Goal: Information Seeking & Learning: Learn about a topic

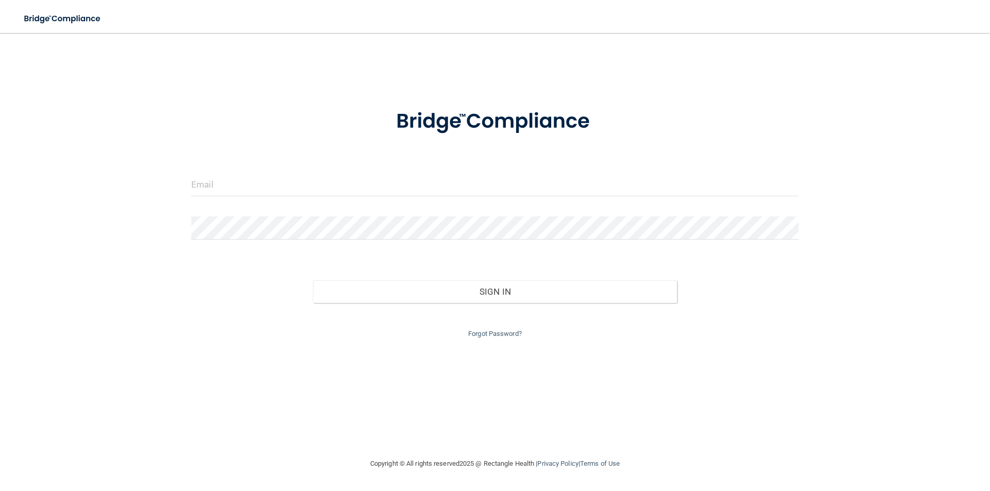
click at [320, 198] on div at bounding box center [495, 188] width 623 height 31
click at [340, 182] on input "email" at bounding box center [495, 184] width 608 height 23
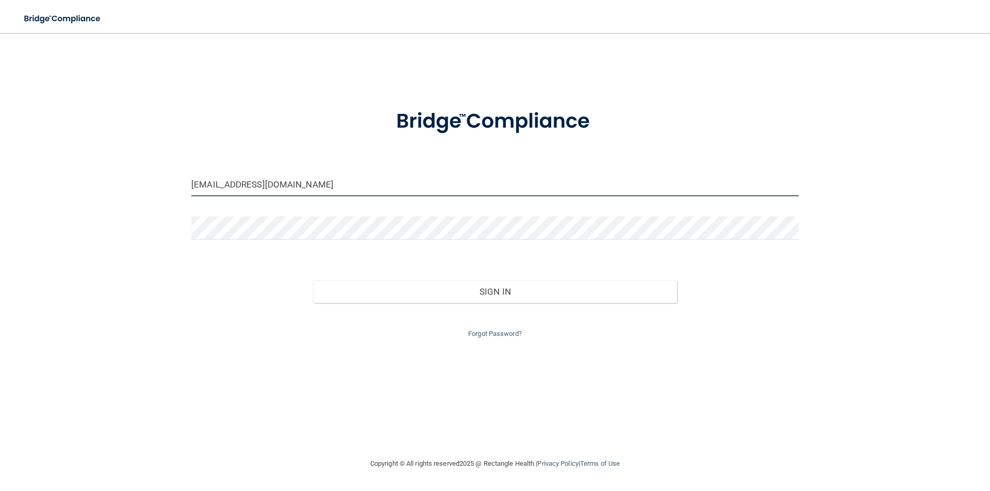
type input "[EMAIL_ADDRESS][DOMAIN_NAME]"
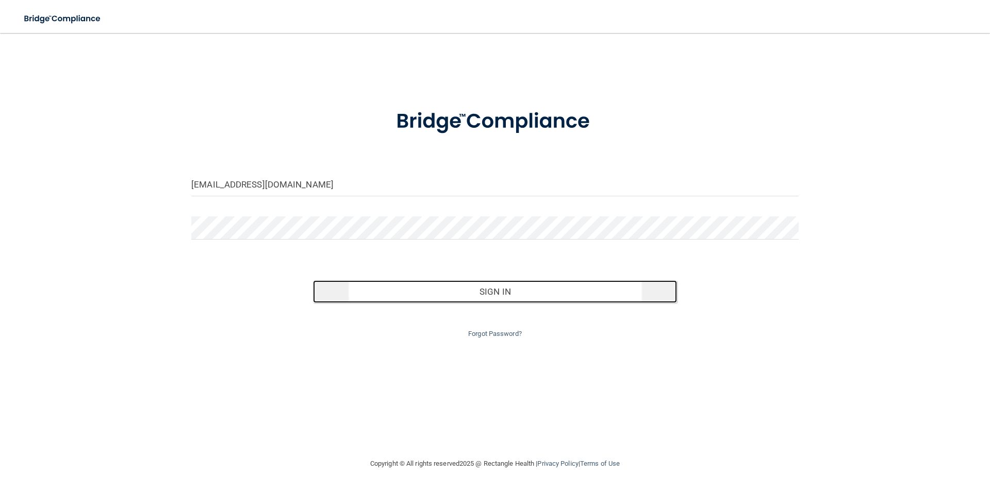
drag, startPoint x: 526, startPoint y: 288, endPoint x: 533, endPoint y: 282, distance: 8.8
click at [533, 282] on button "Sign In" at bounding box center [495, 292] width 365 height 23
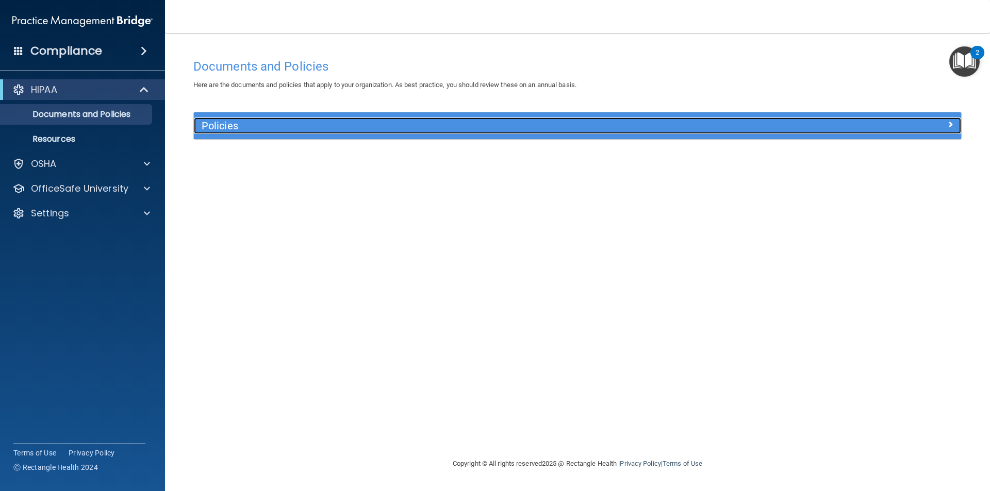
click at [239, 126] on h5 "Policies" at bounding box center [482, 125] width 560 height 11
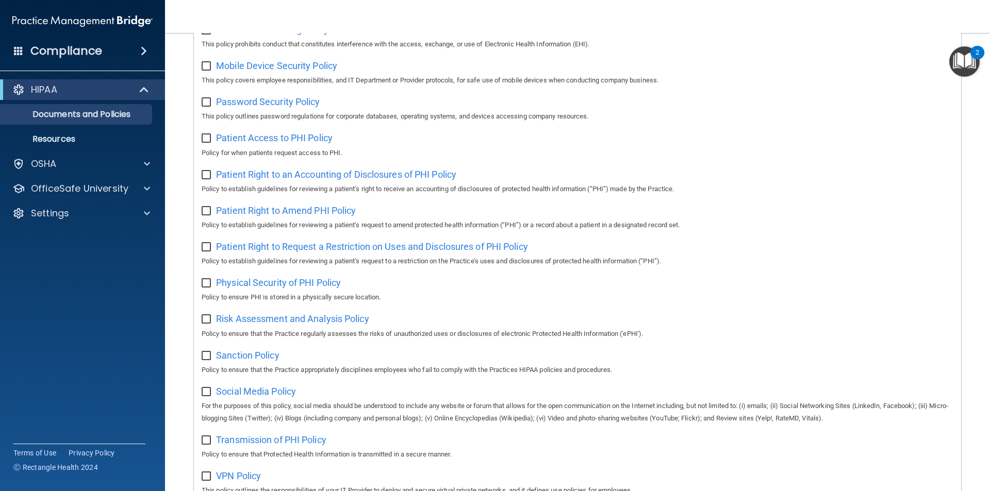
scroll to position [543, 0]
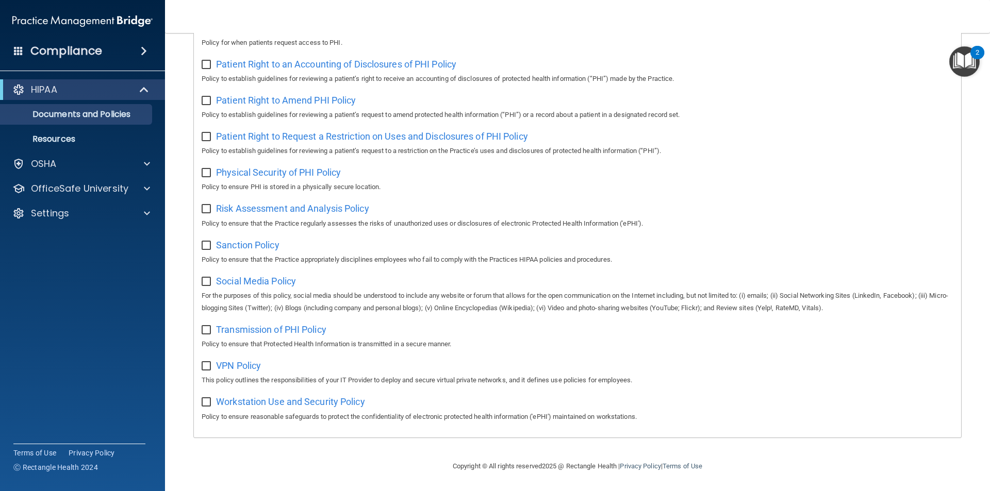
click at [144, 52] on span at bounding box center [144, 51] width 6 height 12
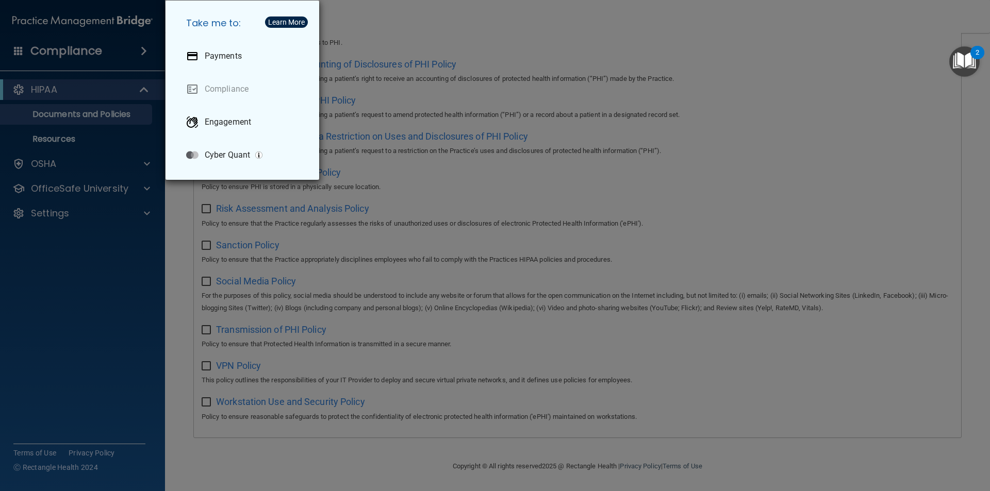
click at [118, 96] on div "Take me to: Payments Compliance Engagement Cyber Quant" at bounding box center [495, 245] width 990 height 491
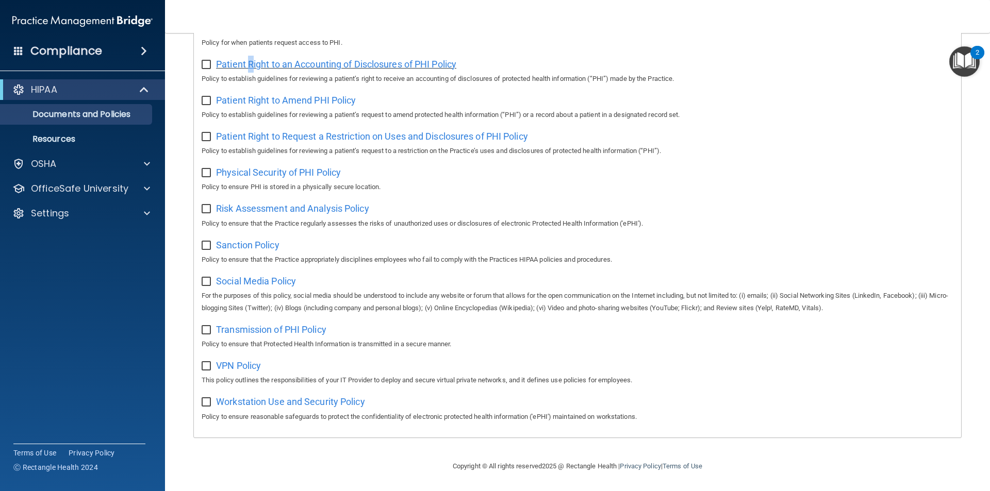
click at [251, 60] on span "Patient Right to an Accounting of Disclosures of PHI Policy" at bounding box center [336, 64] width 240 height 11
click at [81, 137] on p "Resources" at bounding box center [77, 139] width 141 height 10
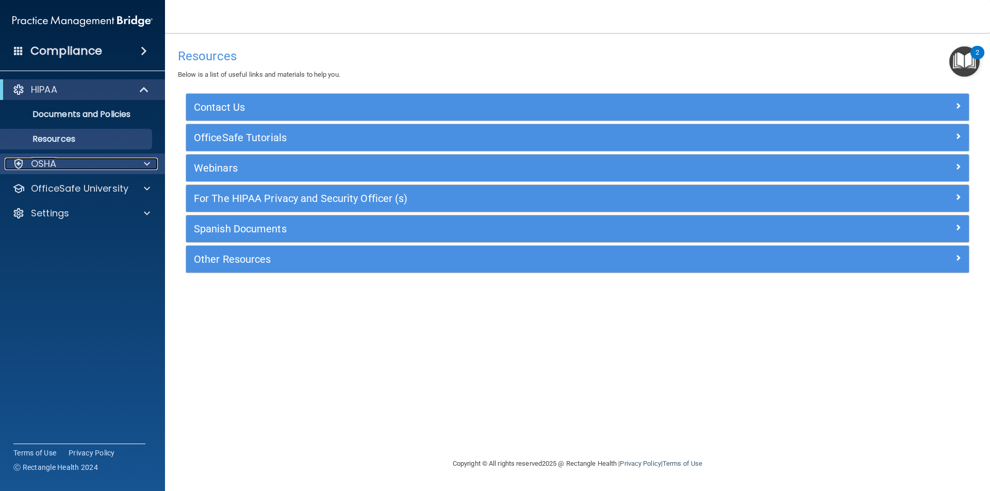
click at [50, 162] on p "OSHA" at bounding box center [44, 164] width 26 height 12
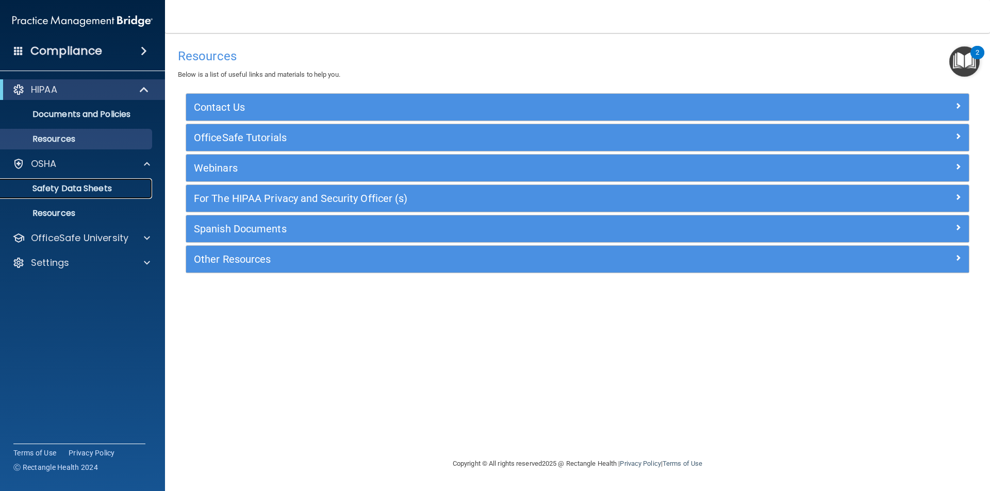
click at [59, 187] on p "Safety Data Sheets" at bounding box center [77, 189] width 141 height 10
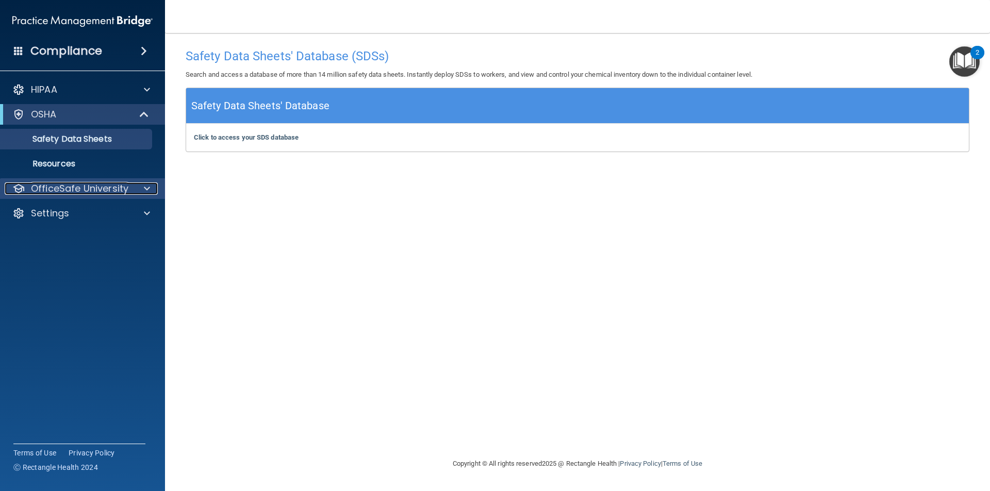
click at [142, 188] on div at bounding box center [146, 189] width 26 height 12
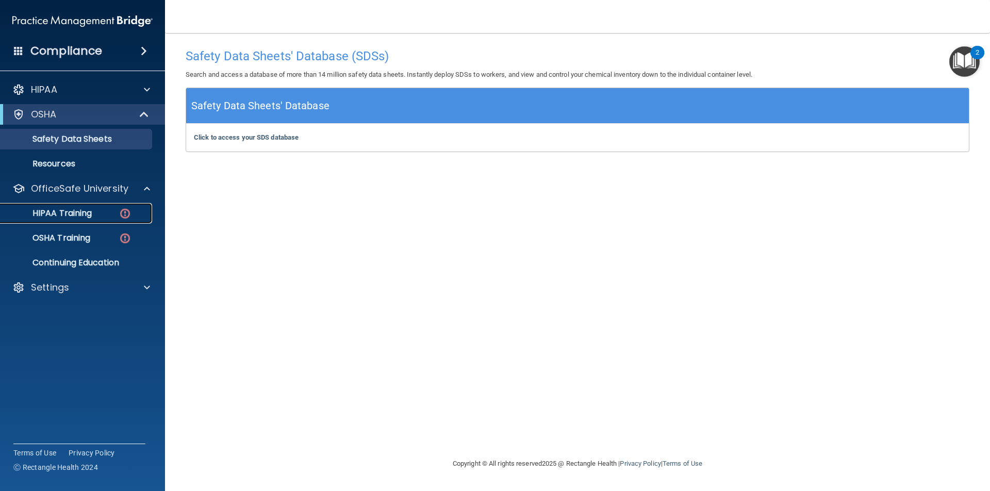
click at [107, 212] on div "HIPAA Training" at bounding box center [77, 213] width 141 height 10
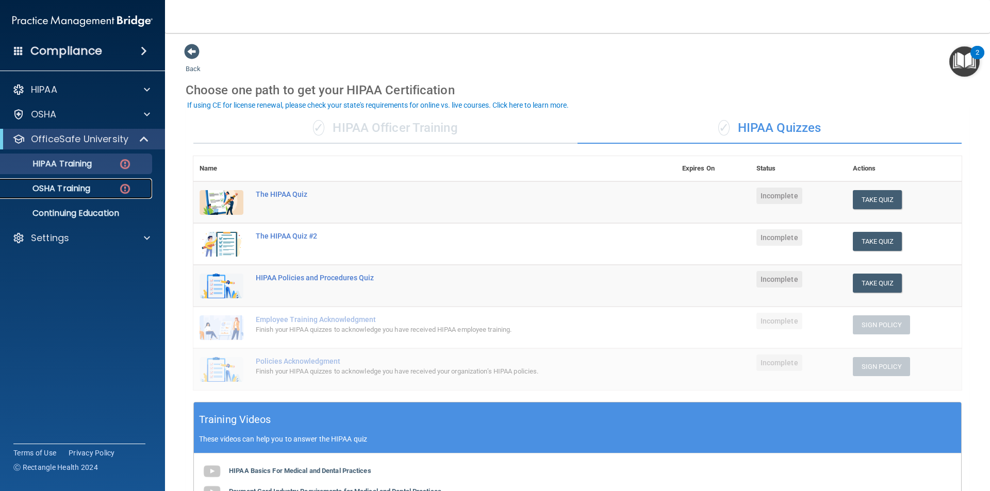
click at [83, 192] on p "OSHA Training" at bounding box center [49, 189] width 84 height 10
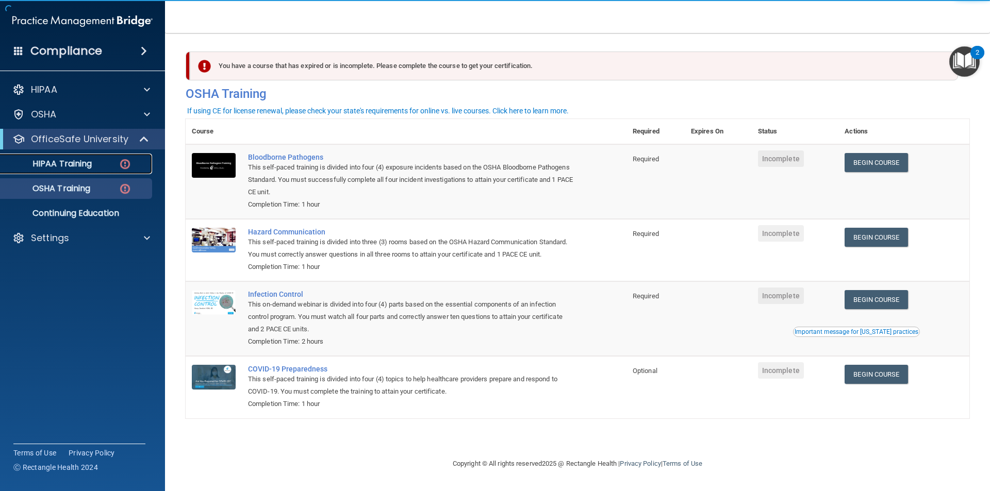
click at [130, 162] on img at bounding box center [125, 164] width 13 height 13
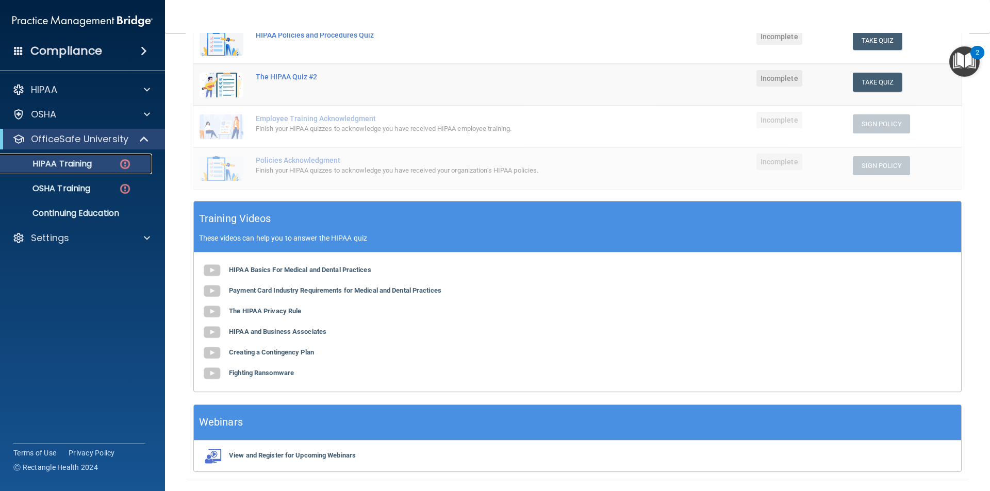
scroll to position [206, 0]
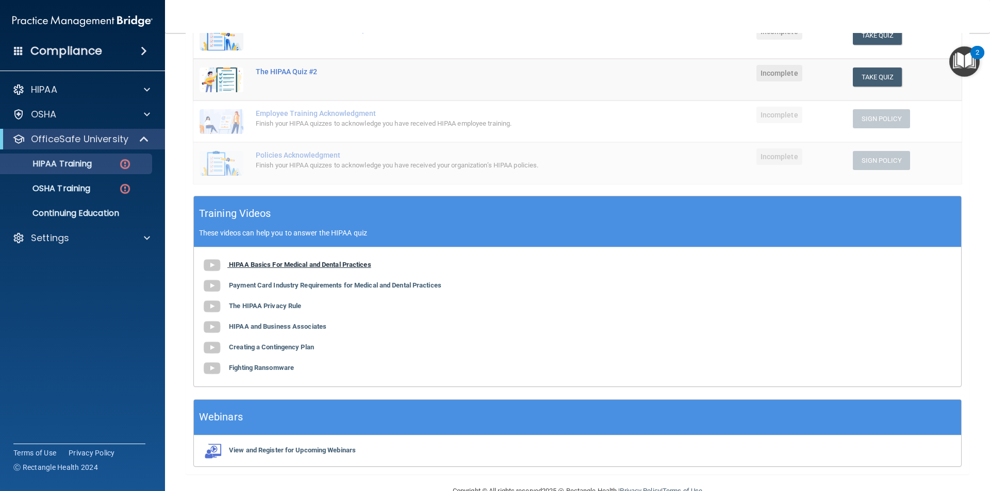
click at [247, 267] on b "HIPAA Basics For Medical and Dental Practices" at bounding box center [300, 265] width 142 height 8
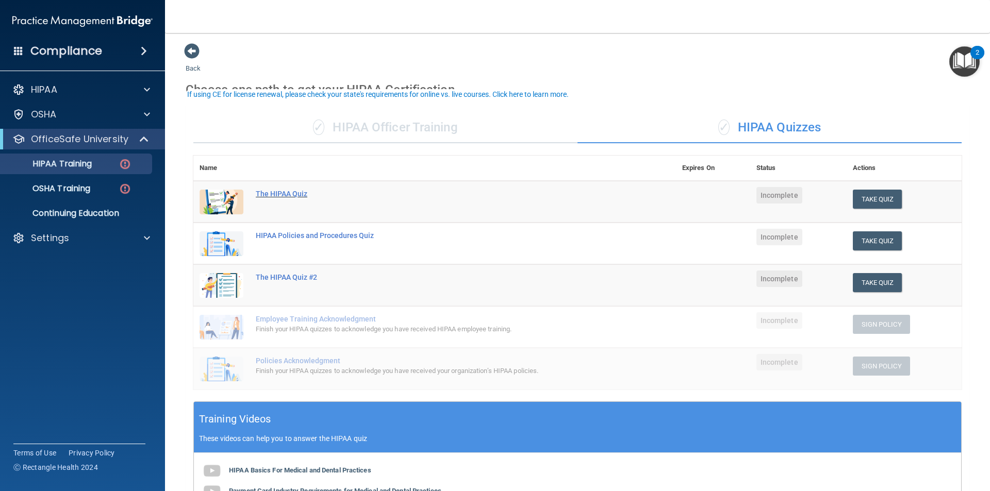
scroll to position [0, 0]
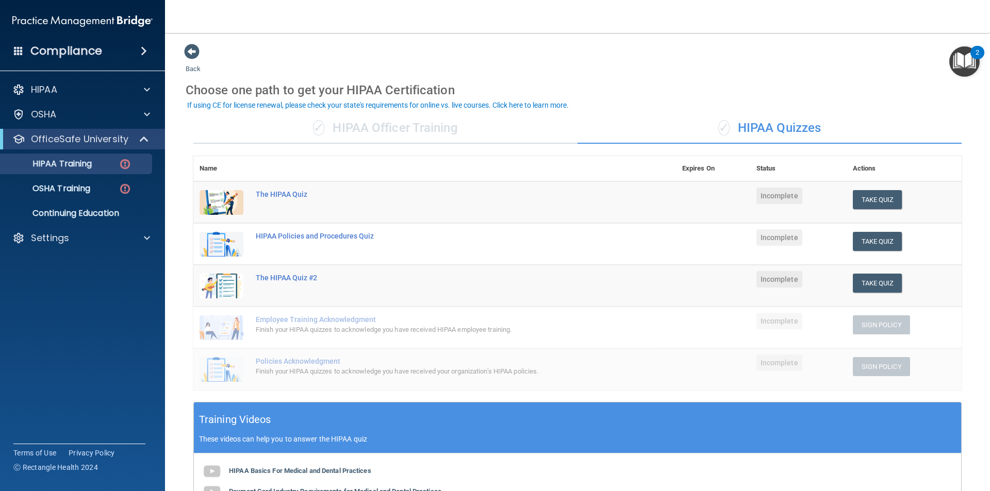
click at [385, 133] on div "✓ HIPAA Officer Training" at bounding box center [385, 128] width 384 height 31
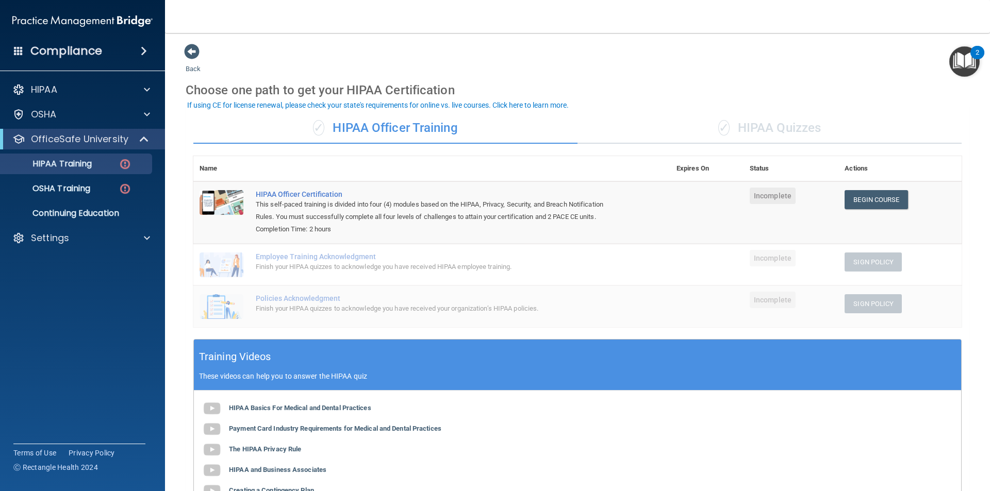
click at [904, 208] on div "Begin Course" at bounding box center [900, 199] width 111 height 19
click at [882, 194] on link "Begin Course" at bounding box center [876, 199] width 63 height 19
click at [861, 195] on link "Begin Course" at bounding box center [876, 199] width 63 height 19
click at [971, 60] on img "Open Resource Center, 2 new notifications" at bounding box center [964, 61] width 30 height 30
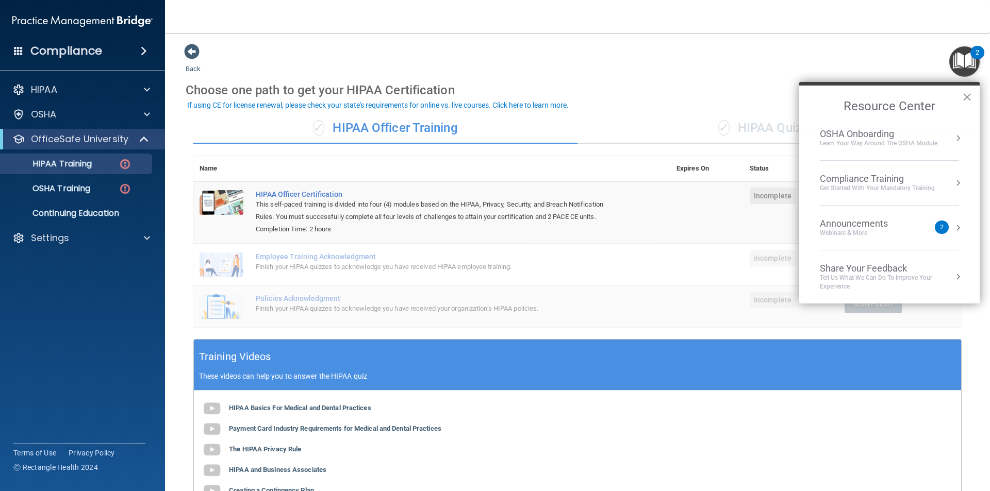
scroll to position [58, 0]
click at [942, 227] on div "Announcements Webinars & More 2" at bounding box center [889, 228] width 139 height 20
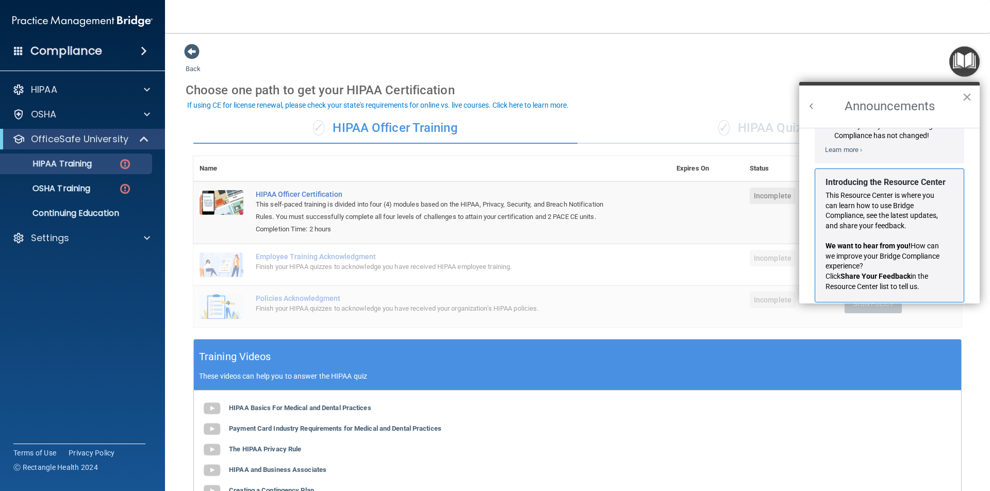
scroll to position [181, 0]
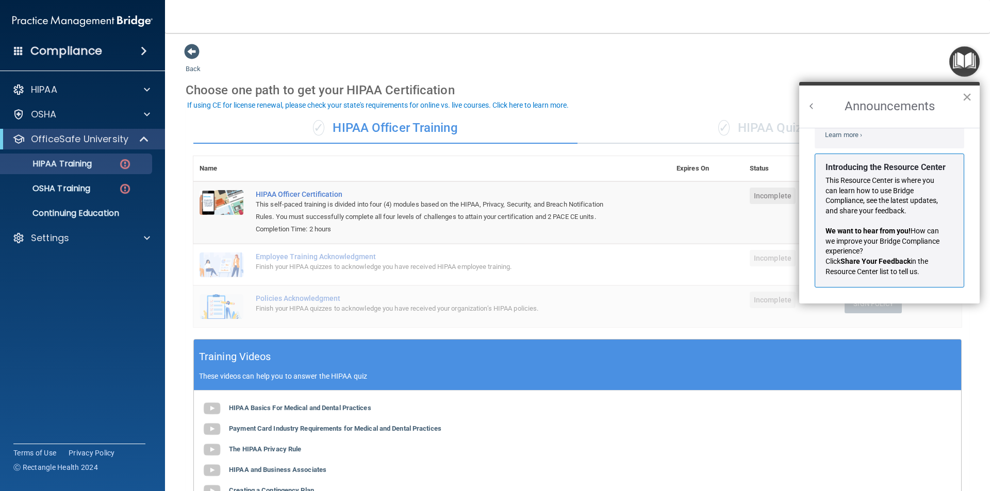
click at [964, 94] on button "×" at bounding box center [967, 97] width 10 height 17
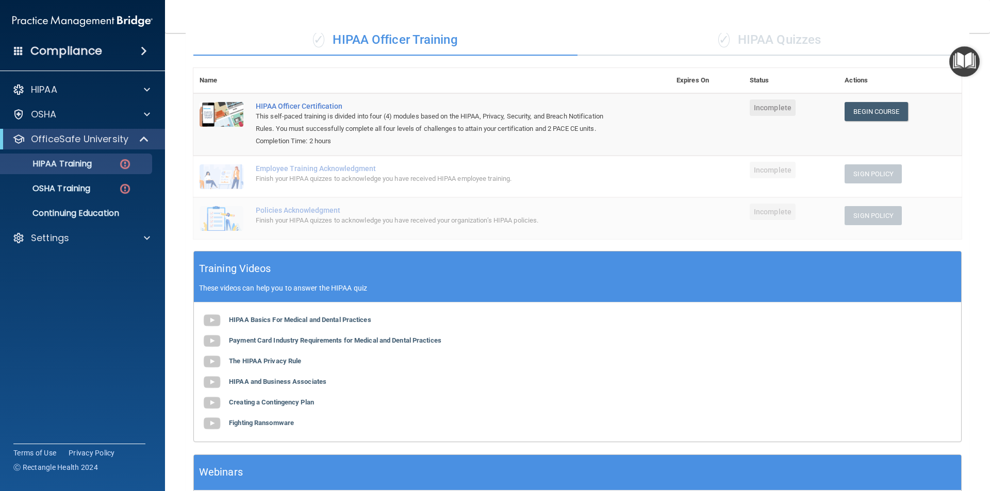
scroll to position [0, 0]
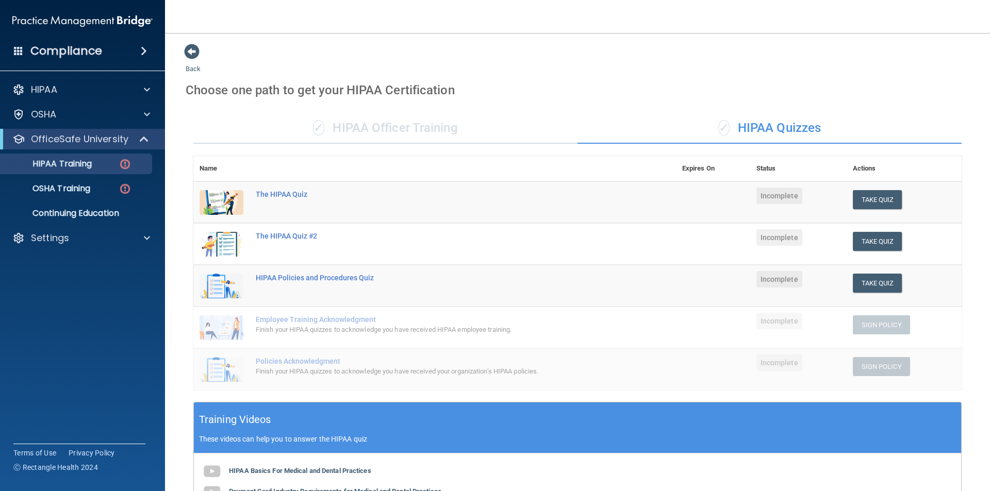
click at [343, 111] on div "✓ HIPAA Officer Training ✓ HIPAA Quizzes Name Expires On Status Actions The HIP…" at bounding box center [578, 393] width 784 height 576
click at [351, 131] on div "✓ HIPAA Officer Training" at bounding box center [385, 128] width 384 height 31
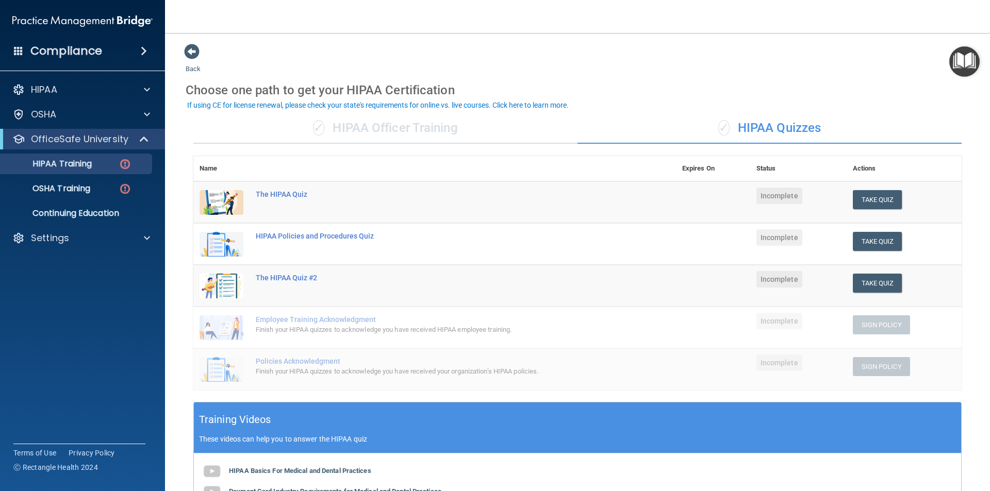
click at [465, 126] on div "✓ HIPAA Officer Training" at bounding box center [385, 128] width 384 height 31
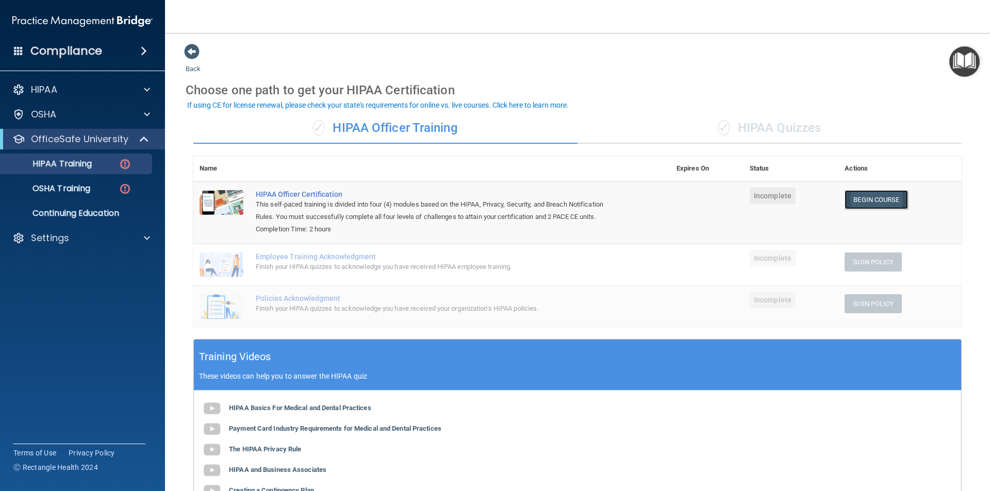
click at [853, 194] on link "Begin Course" at bounding box center [876, 199] width 63 height 19
click at [72, 235] on div "Settings" at bounding box center [69, 238] width 128 height 12
click at [49, 290] on p "Sign Out" at bounding box center [77, 288] width 141 height 10
